Goal: Transaction & Acquisition: Download file/media

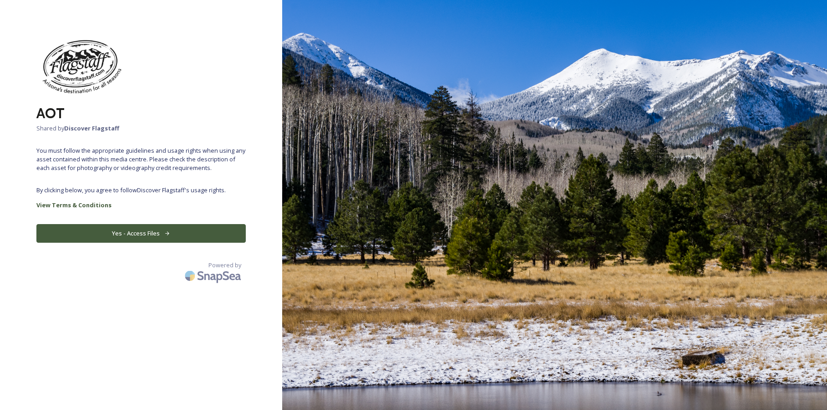
click at [172, 233] on button "Yes - Access Files" at bounding box center [140, 233] width 209 height 19
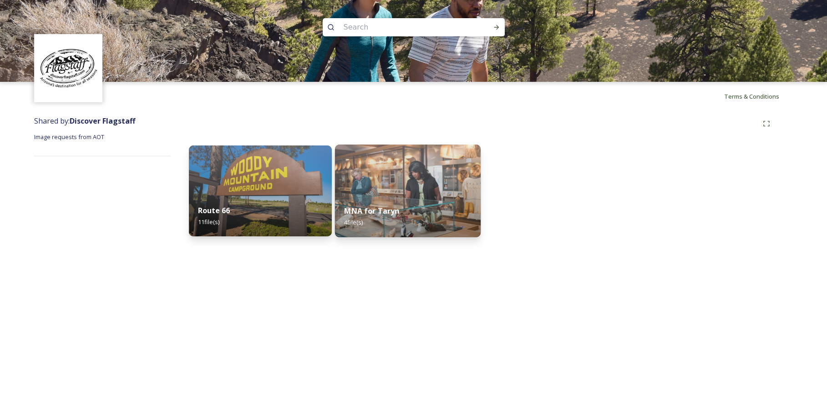
click at [364, 203] on div "MNA for Taryn 4 file(s)" at bounding box center [408, 216] width 146 height 41
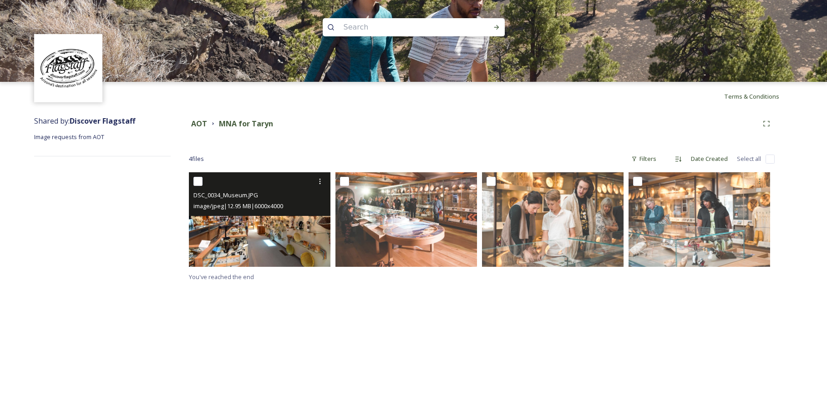
click at [199, 182] on input "checkbox" at bounding box center [197, 181] width 9 height 9
checkbox input "true"
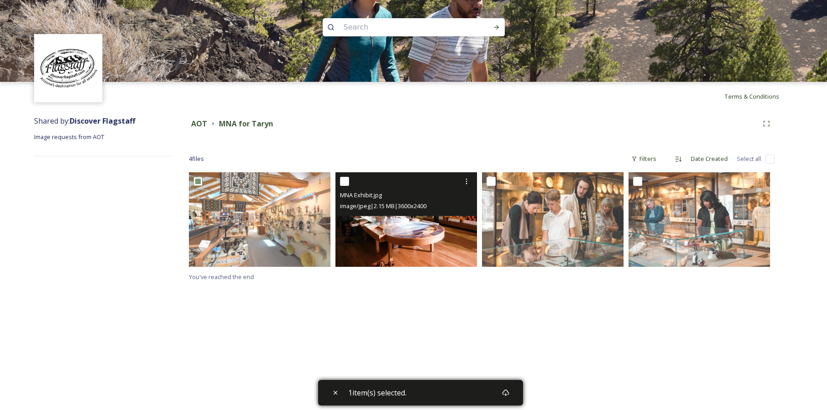
click at [346, 183] on input "checkbox" at bounding box center [344, 181] width 9 height 9
checkbox input "true"
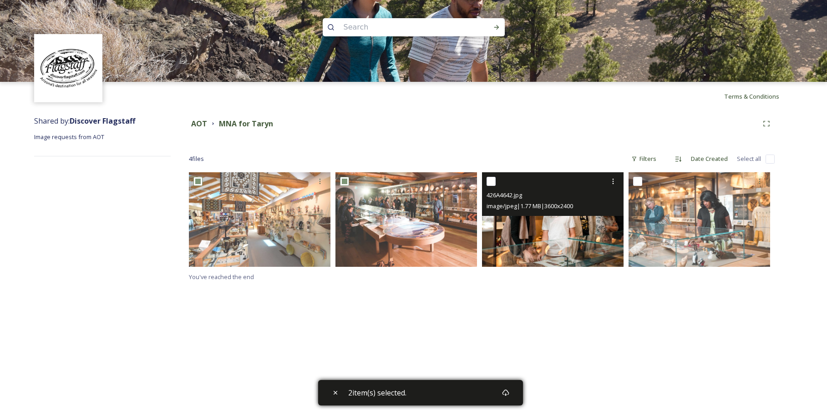
drag, startPoint x: 493, startPoint y: 184, endPoint x: 538, endPoint y: 184, distance: 45.5
click at [496, 184] on div at bounding box center [553, 181] width 135 height 16
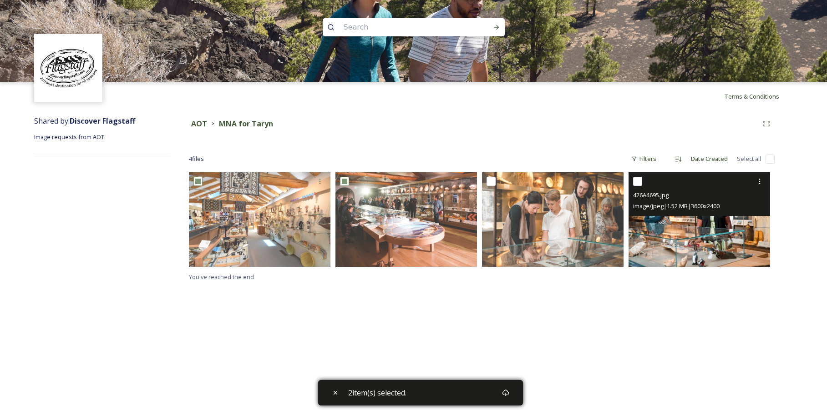
click at [642, 184] on div at bounding box center [700, 181] width 135 height 16
click at [633, 182] on input "checkbox" at bounding box center [637, 181] width 9 height 9
checkbox input "true"
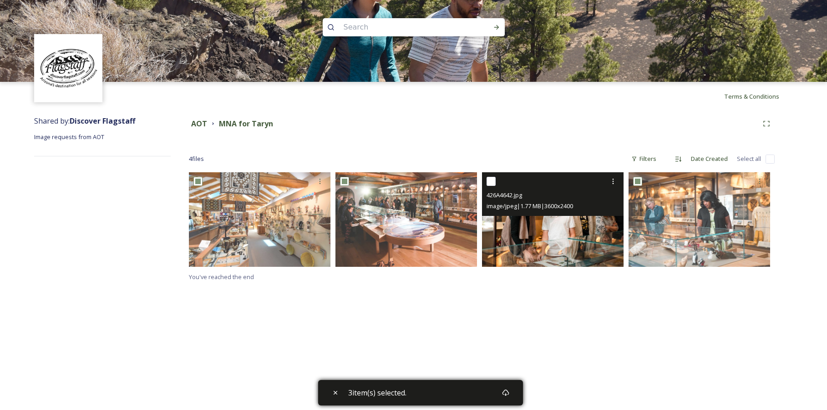
click at [491, 178] on input "checkbox" at bounding box center [490, 181] width 9 height 9
checkbox input "true"
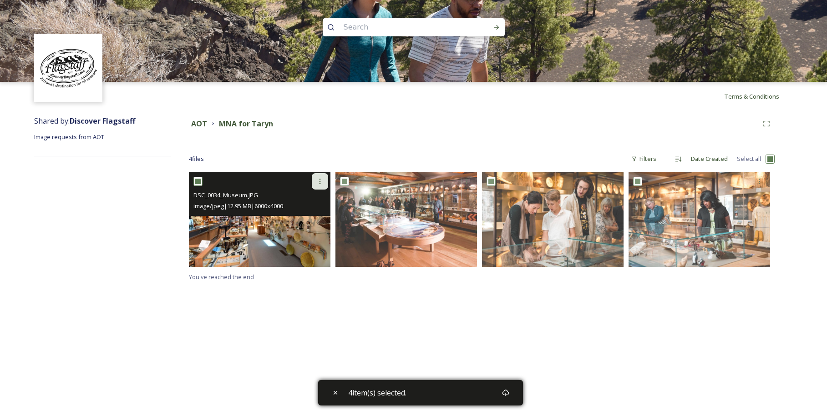
click at [317, 182] on icon at bounding box center [319, 181] width 7 height 7
click at [306, 218] on span "Download" at bounding box center [309, 219] width 28 height 9
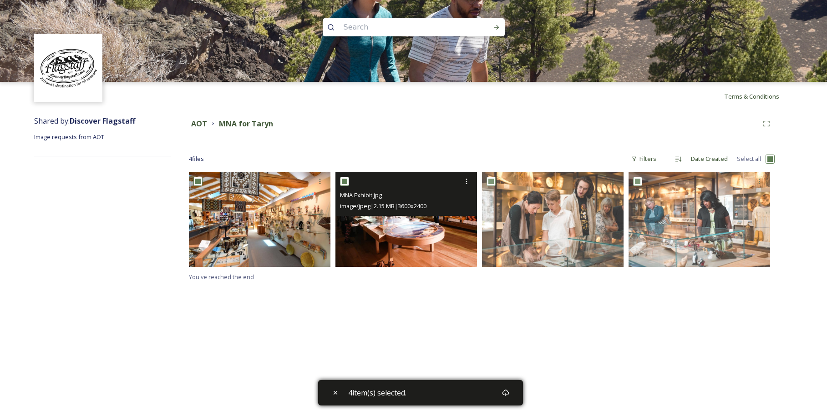
click at [385, 228] on img at bounding box center [406, 219] width 142 height 94
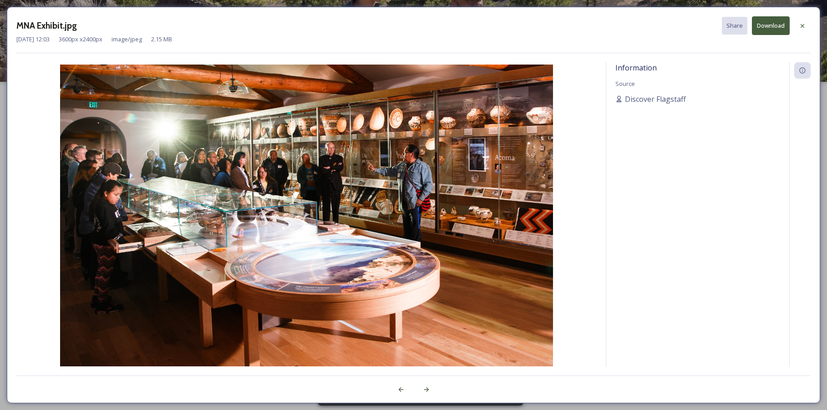
click at [773, 26] on button "Download" at bounding box center [771, 25] width 38 height 19
click at [800, 25] on icon at bounding box center [802, 25] width 7 height 7
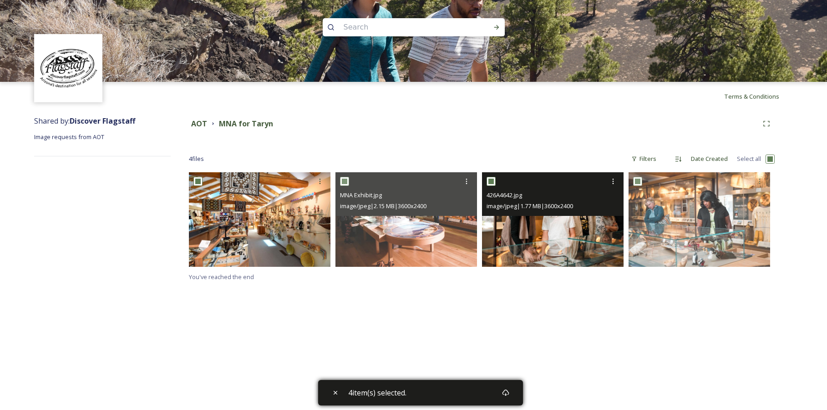
click at [580, 187] on div at bounding box center [553, 181] width 135 height 16
click at [574, 225] on img at bounding box center [553, 219] width 142 height 94
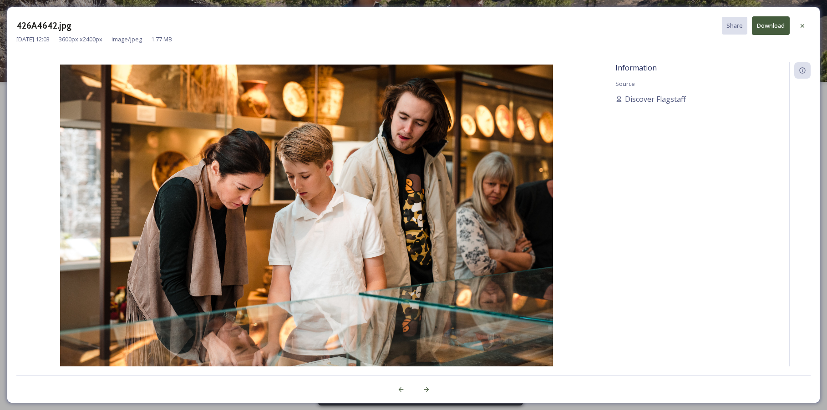
click at [768, 30] on button "Download" at bounding box center [771, 25] width 38 height 19
click at [807, 27] on div at bounding box center [802, 26] width 16 height 16
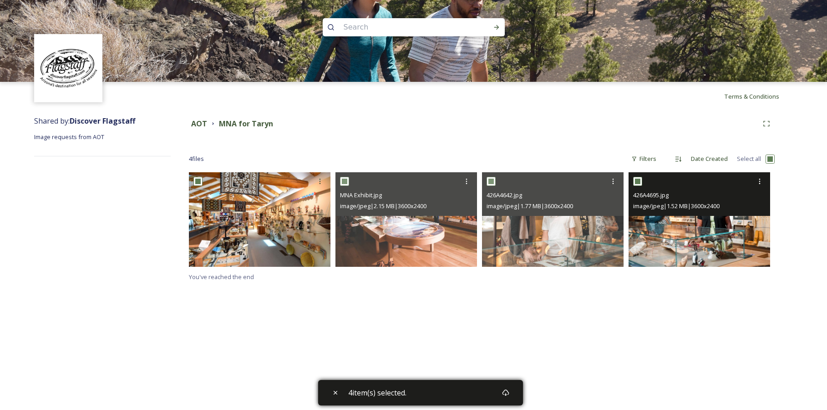
click at [721, 192] on div "426A4695.jpg" at bounding box center [700, 195] width 135 height 11
click at [691, 234] on img at bounding box center [699, 219] width 142 height 94
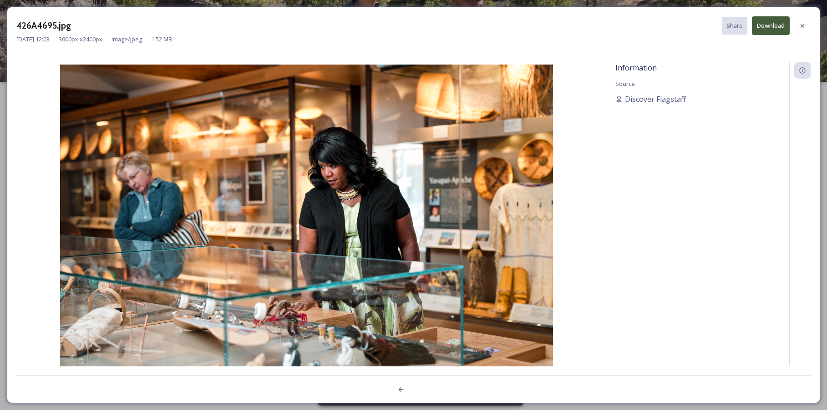
click at [767, 26] on button "Download" at bounding box center [771, 25] width 38 height 19
click at [157, 18] on div "426A4695.jpg Share Download" at bounding box center [413, 25] width 794 height 19
click at [803, 26] on icon at bounding box center [802, 26] width 4 height 4
